Goal: Task Accomplishment & Management: Use online tool/utility

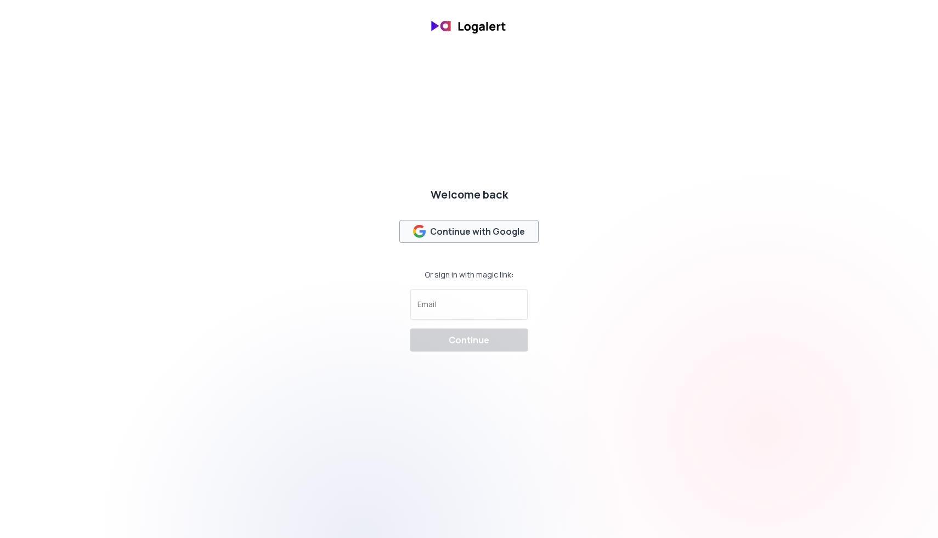
click at [468, 225] on div "Continue with Google" at bounding box center [469, 231] width 112 height 13
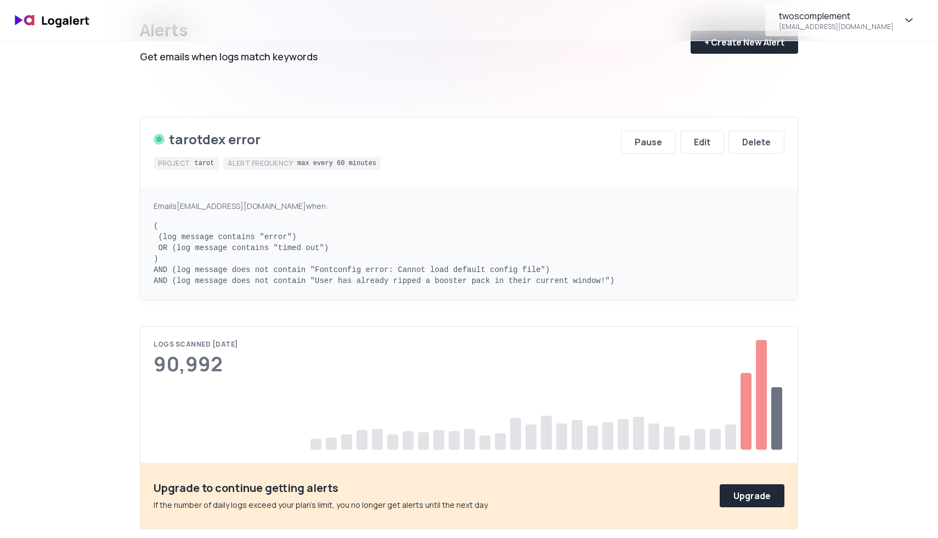
scroll to position [166, 0]
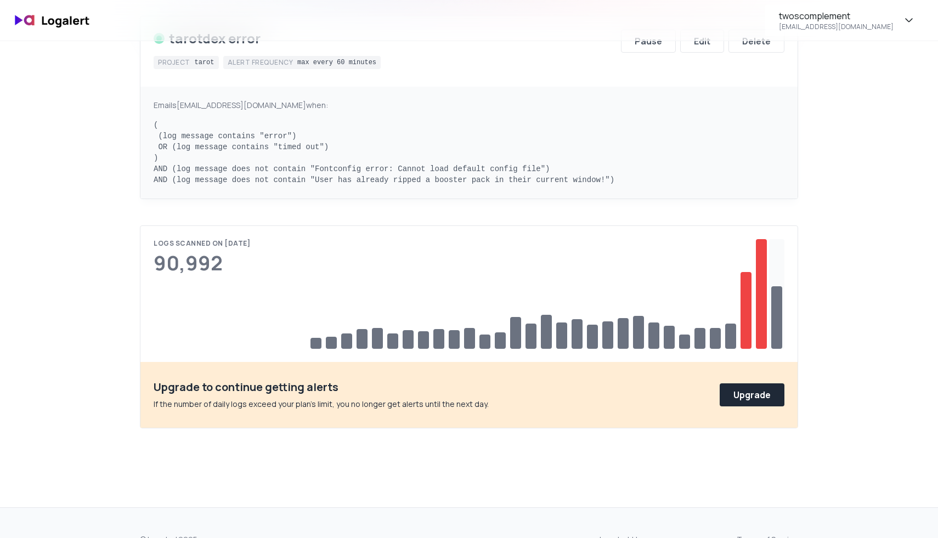
click at [774, 307] on div at bounding box center [776, 317] width 11 height 63
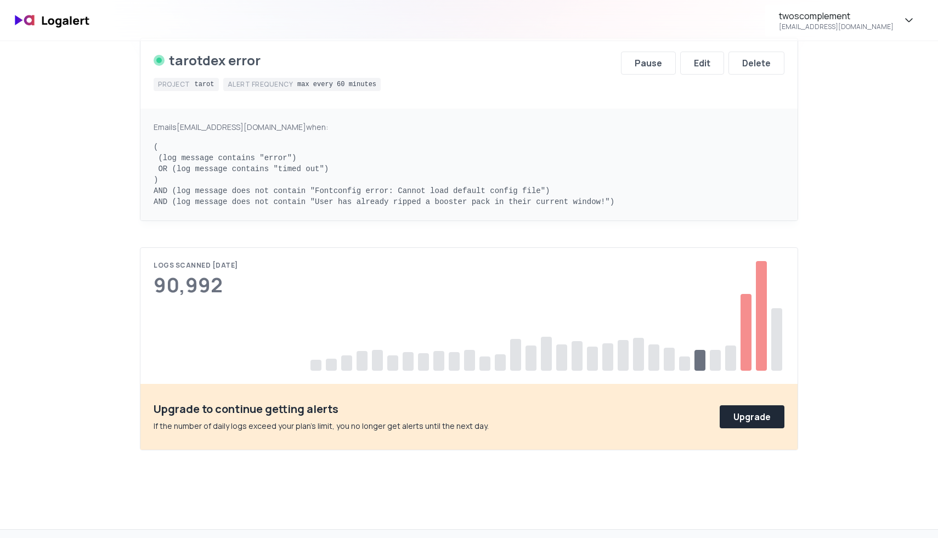
scroll to position [142, 0]
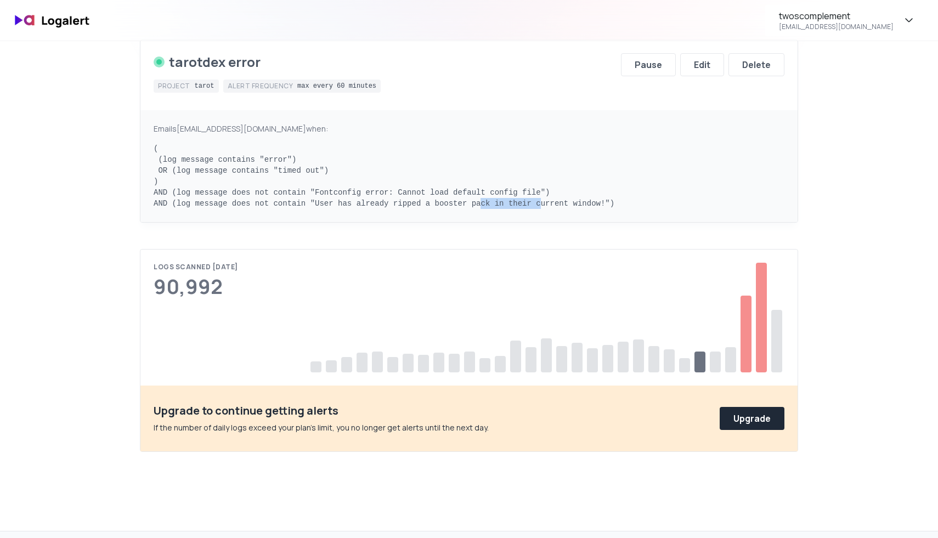
drag, startPoint x: 482, startPoint y: 201, endPoint x: 540, endPoint y: 201, distance: 58.7
click at [540, 201] on pre "( (log message contains "error") OR (log message contains "timed out") ) AND (l…" at bounding box center [469, 176] width 631 height 66
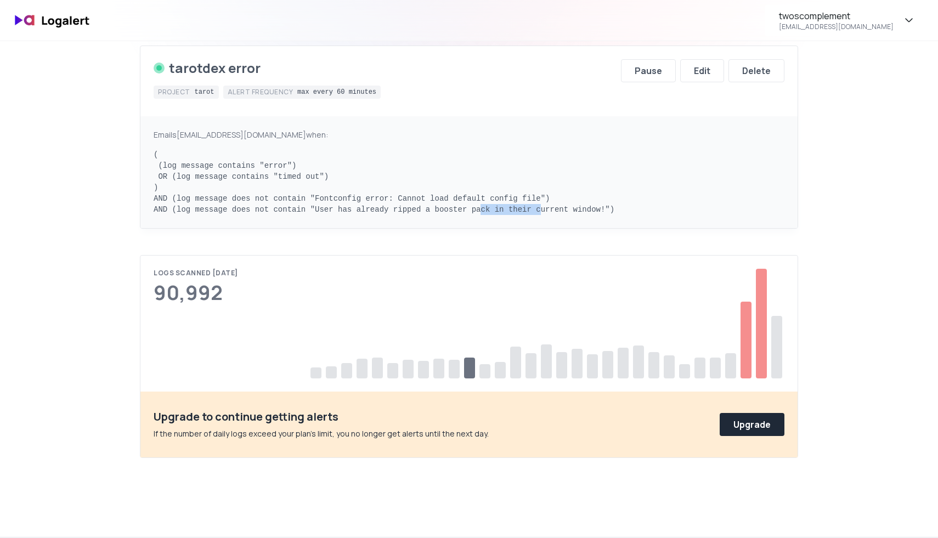
scroll to position [0, 0]
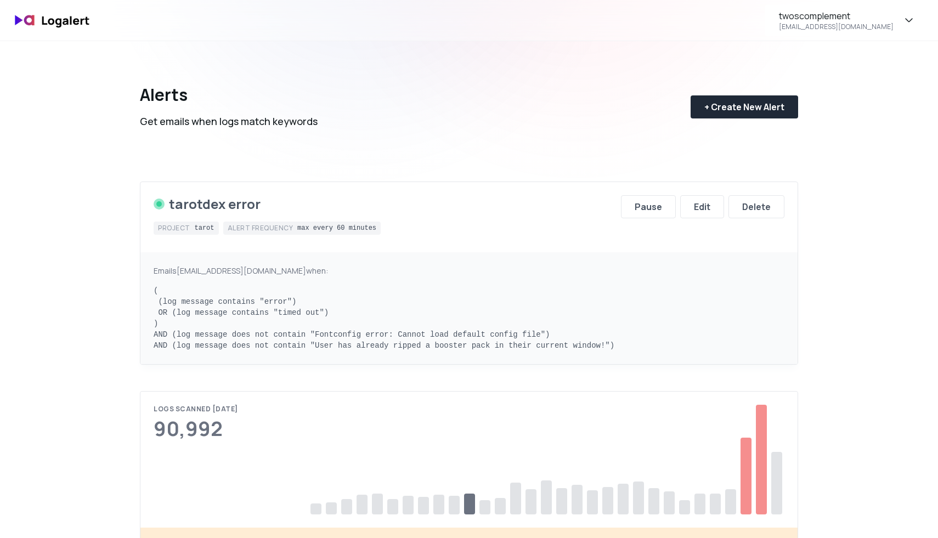
click at [581, 82] on div "Alerts Get emails when logs match keywords + Create New Alert" at bounding box center [469, 98] width 658 height 114
